Goal: Task Accomplishment & Management: Manage account settings

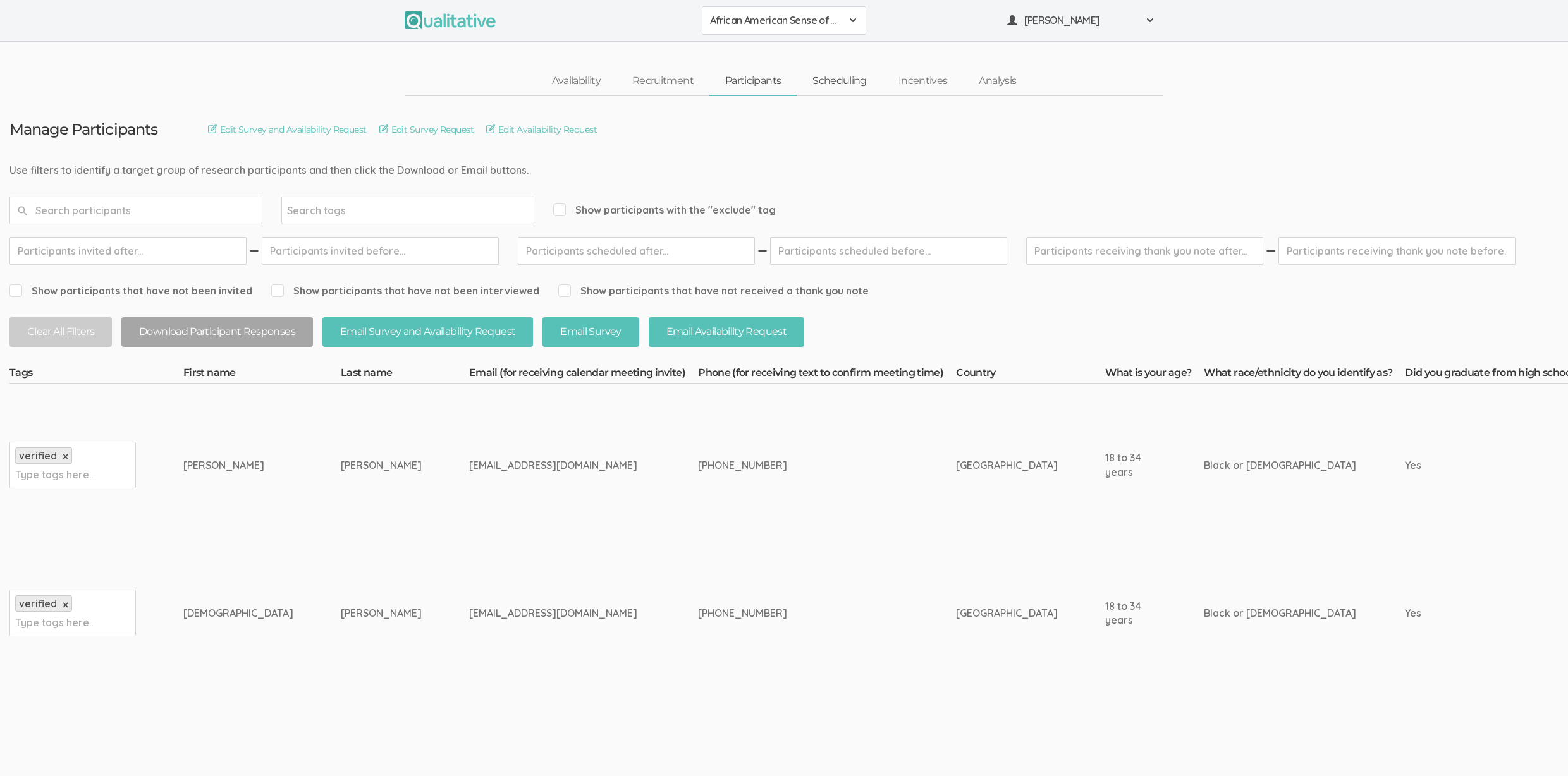
click at [837, 80] on link "Scheduling" at bounding box center [839, 80] width 86 height 27
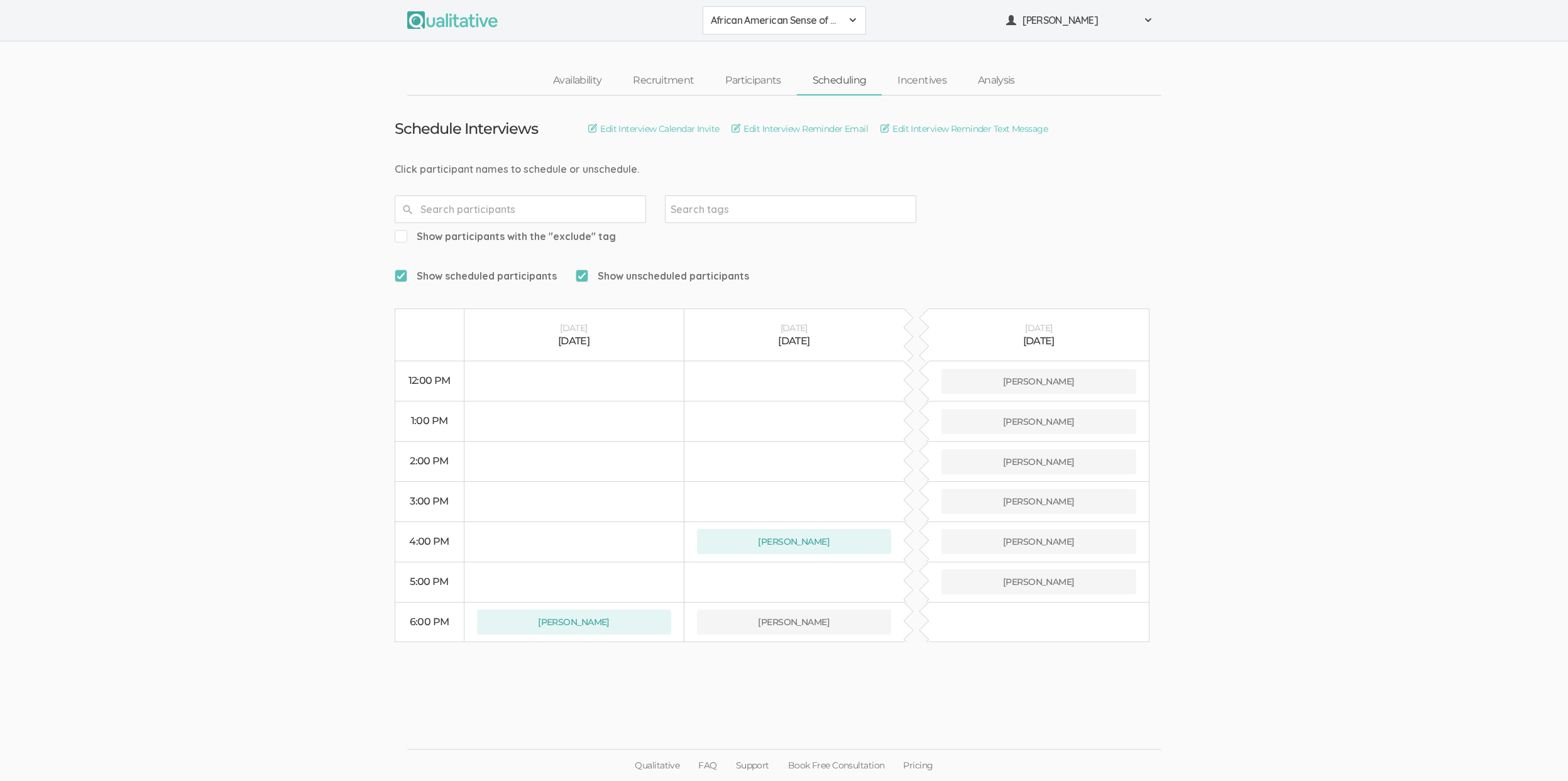
click at [179, 285] on ui-view "Schedule Interviews Edit Interview Calendar Invite Edit Interview Reminder Emai…" at bounding box center [784, 391] width 1568 height 590
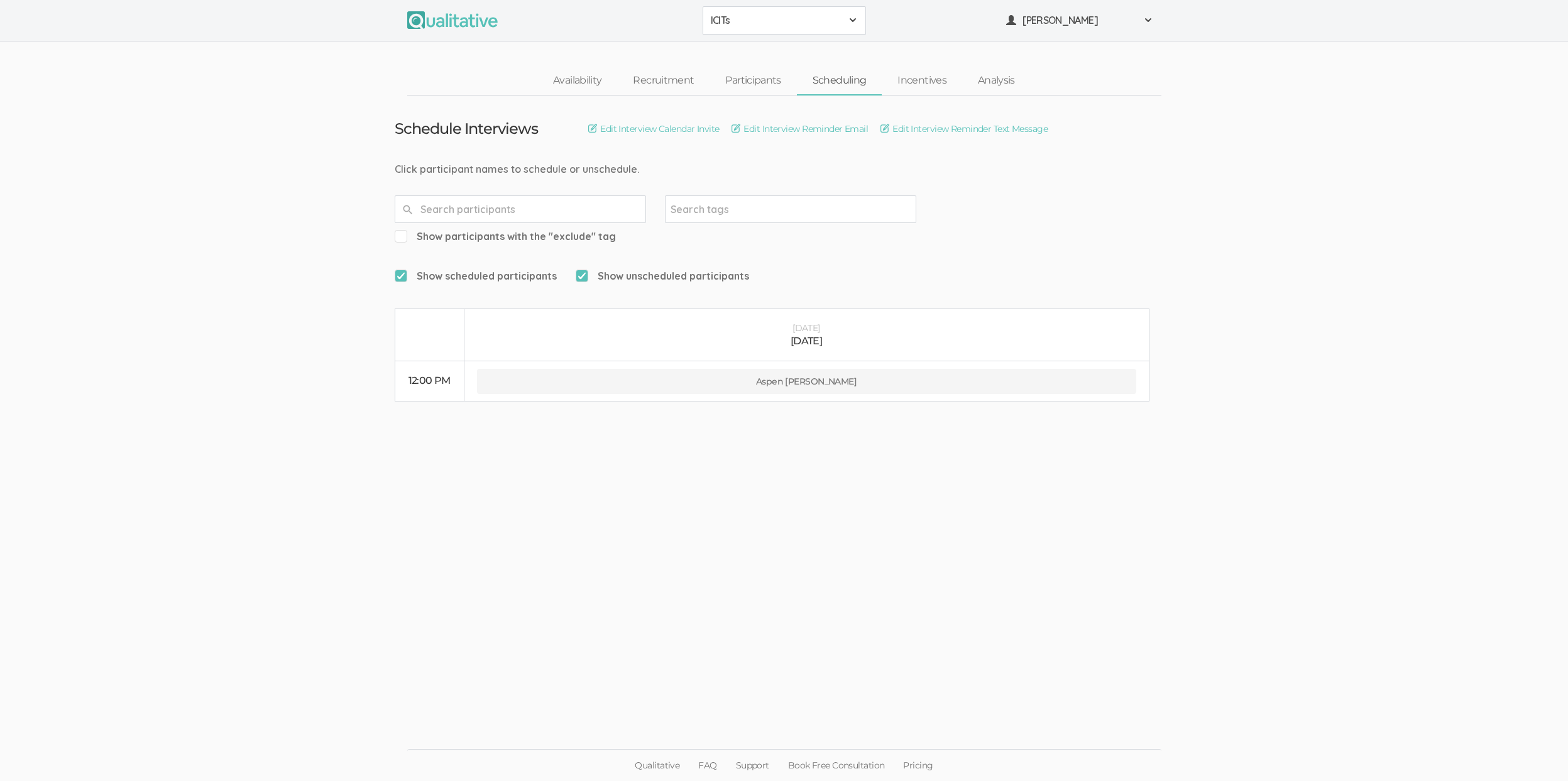
click at [112, 435] on ui-view "Schedule Interviews Edit Interview Calendar Invite Edit Interview Reminder Emai…" at bounding box center [784, 391] width 1568 height 590
click at [342, 398] on ui-view "Schedule Interviews Edit Interview Calendar Invite Edit Interview Reminder Emai…" at bounding box center [784, 391] width 1568 height 590
click at [213, 166] on ui-view "Schedule Interviews Edit Interview Calendar Invite Edit Interview Reminder Emai…" at bounding box center [784, 391] width 1568 height 590
click at [243, 285] on ui-view "Schedule Interviews Edit Interview Calendar Invite Edit Interview Reminder Emai…" at bounding box center [784, 391] width 1568 height 590
